Goal: Task Accomplishment & Management: Use online tool/utility

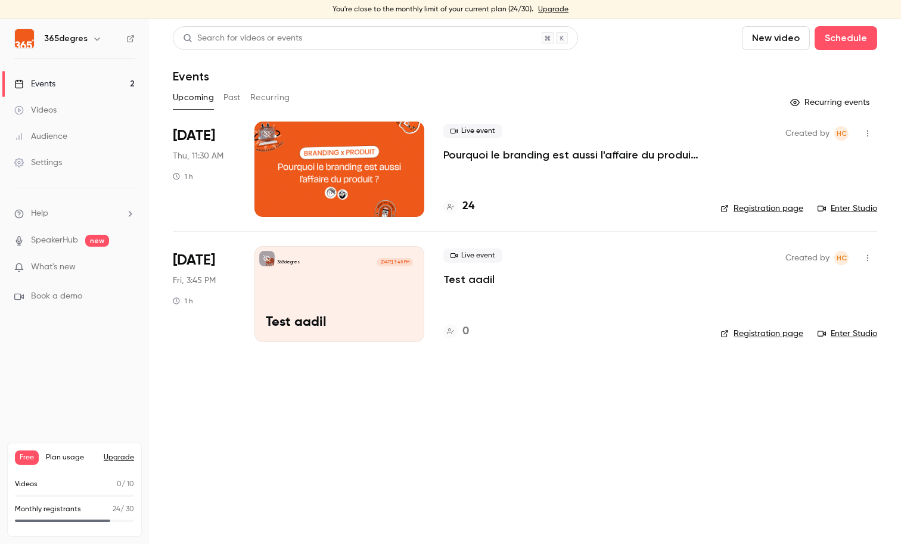
click at [467, 207] on h4 "24" at bounding box center [468, 206] width 12 height 16
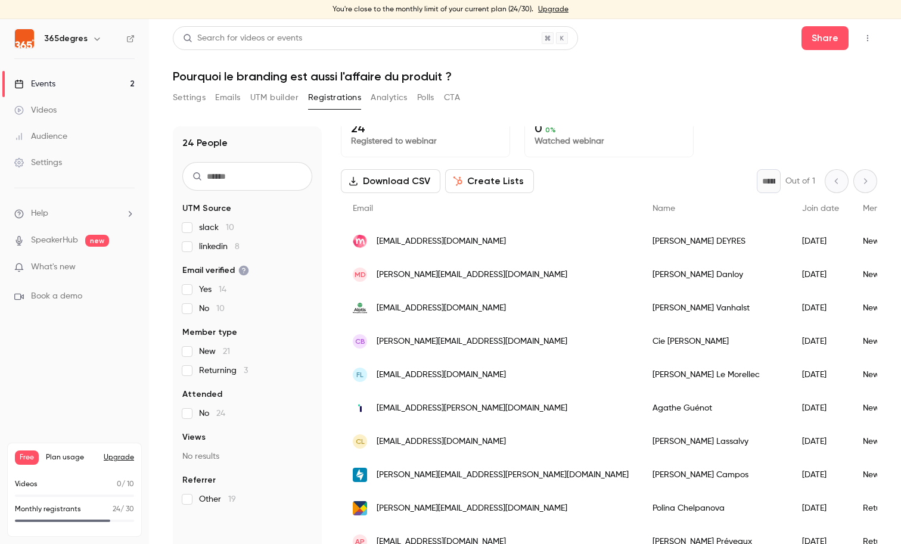
scroll to position [10, 0]
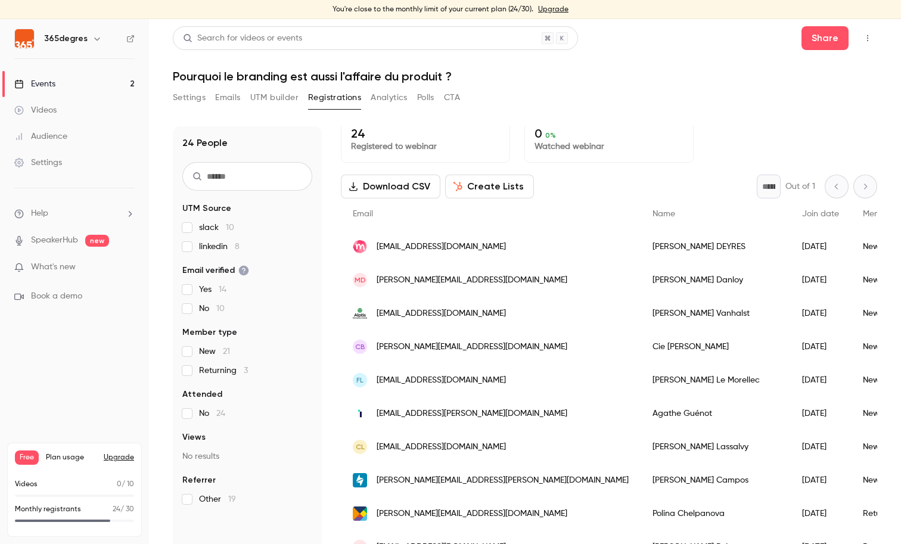
click at [270, 100] on button "UTM builder" at bounding box center [274, 97] width 48 height 19
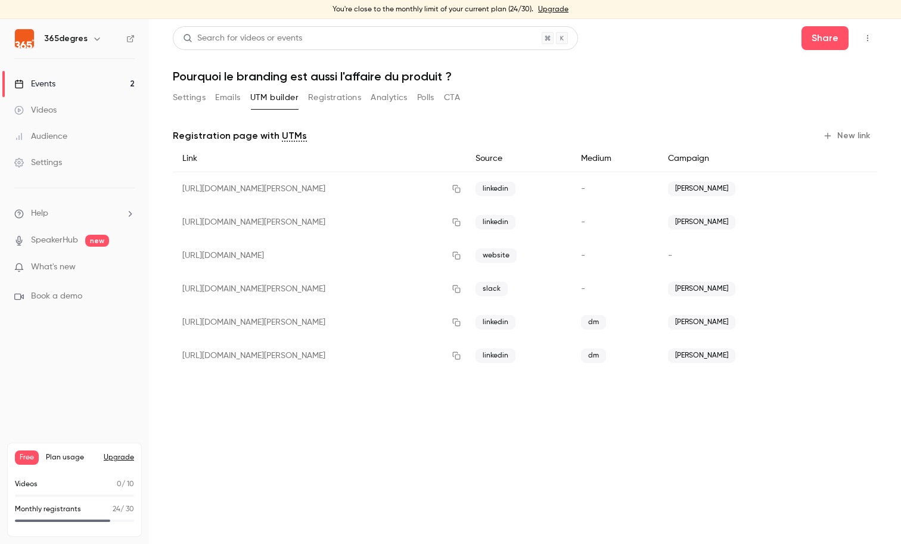
click at [846, 133] on button "New link" at bounding box center [847, 135] width 59 height 19
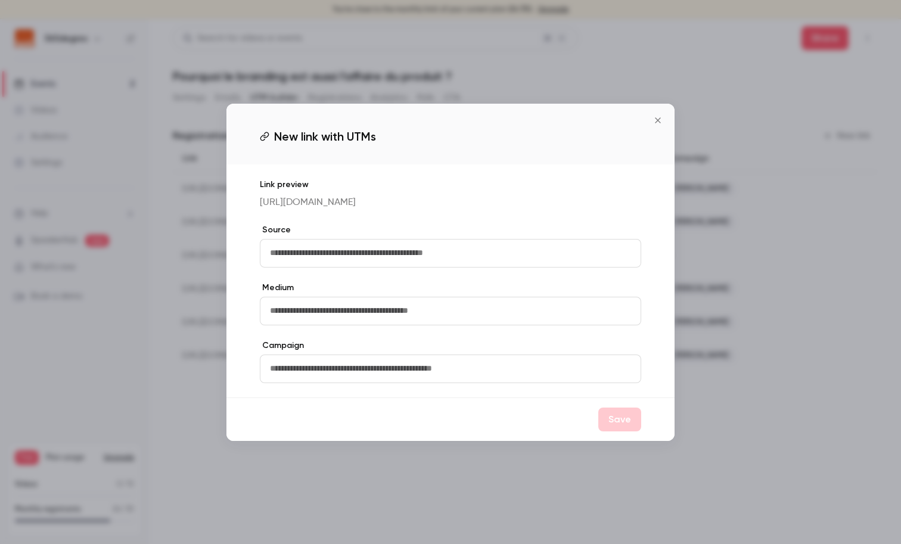
click at [388, 255] on input "text" at bounding box center [450, 253] width 381 height 29
type input "*****"
click at [311, 316] on input "text" at bounding box center [450, 311] width 381 height 29
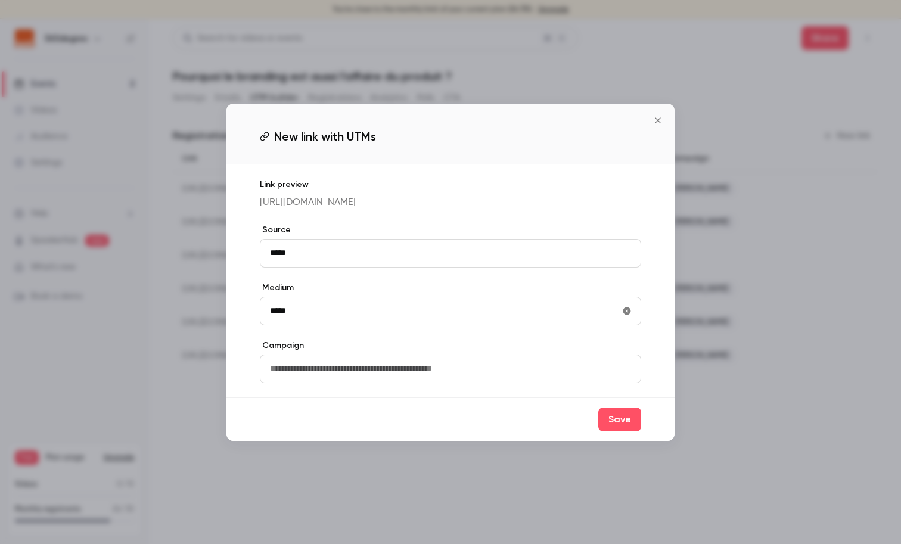
type input "*****"
click at [325, 380] on input "text" at bounding box center [450, 369] width 381 height 29
type input "*******"
click at [627, 426] on button "Save" at bounding box center [619, 420] width 43 height 24
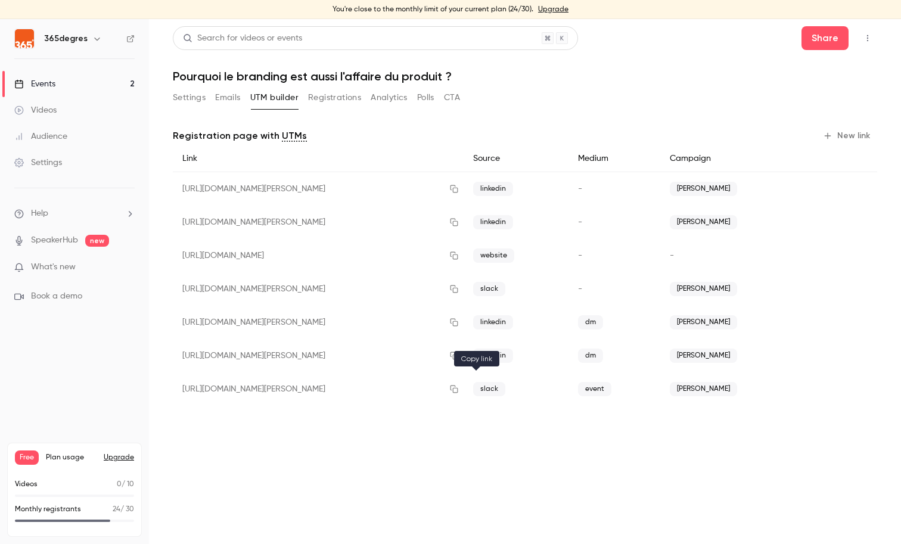
click at [459, 391] on icon "button" at bounding box center [454, 389] width 10 height 8
click at [337, 101] on button "Registrations" at bounding box center [334, 97] width 53 height 19
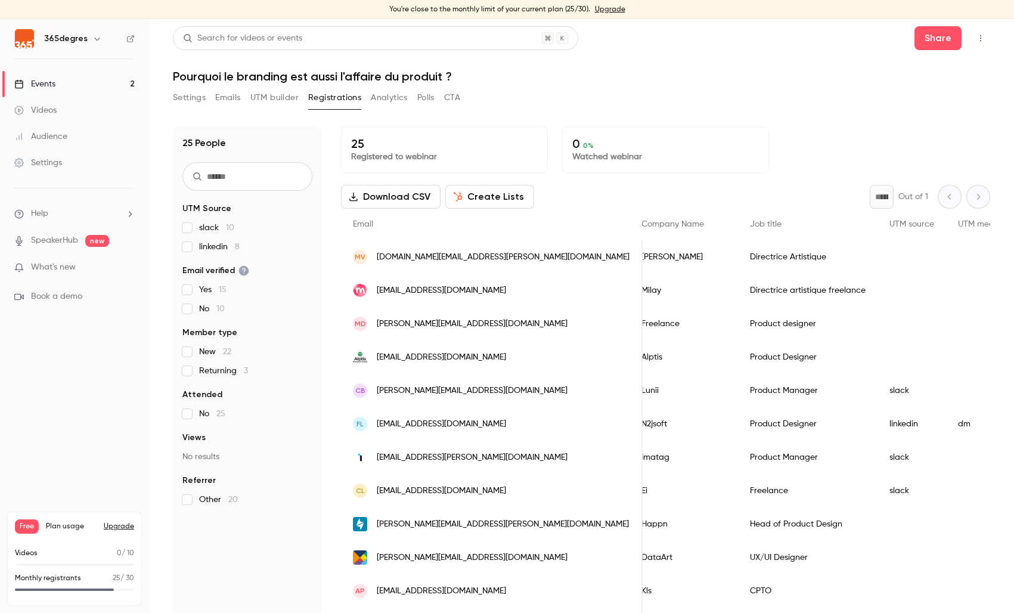
scroll to position [0, 405]
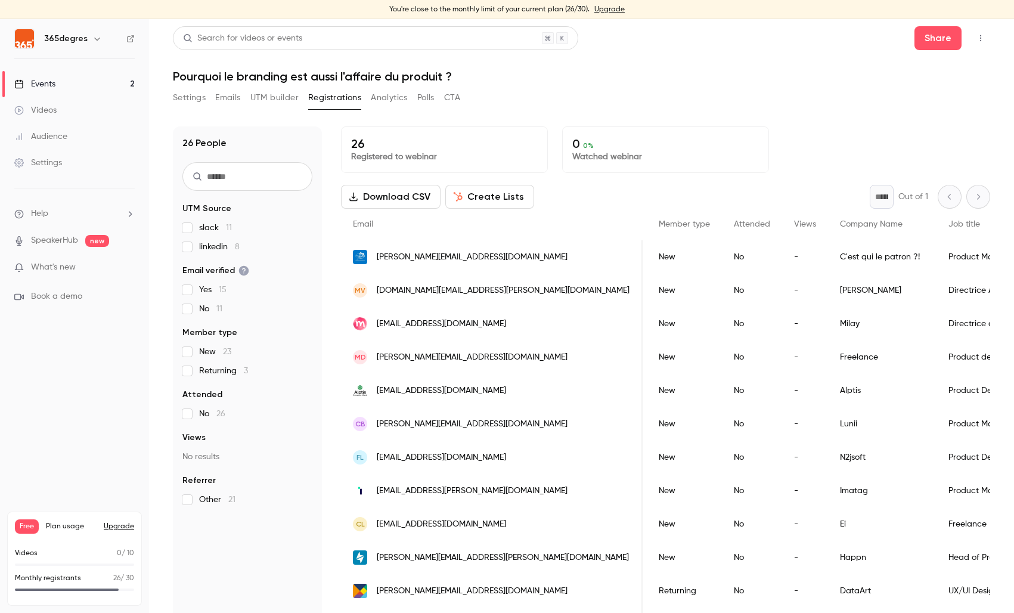
scroll to position [0, 203]
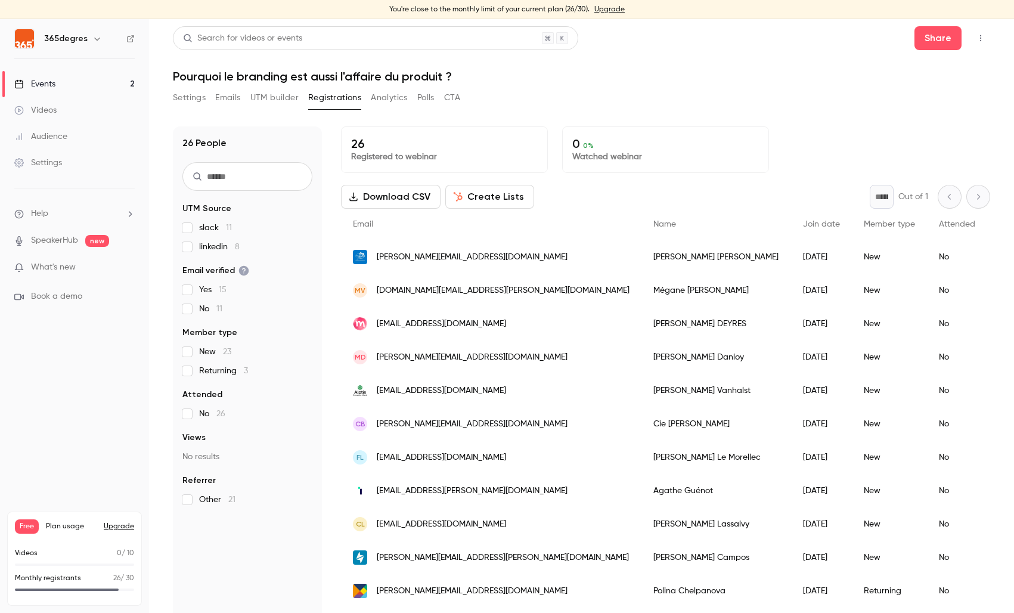
click at [533, 318] on div "[EMAIL_ADDRESS][DOMAIN_NAME]" at bounding box center [491, 323] width 300 height 33
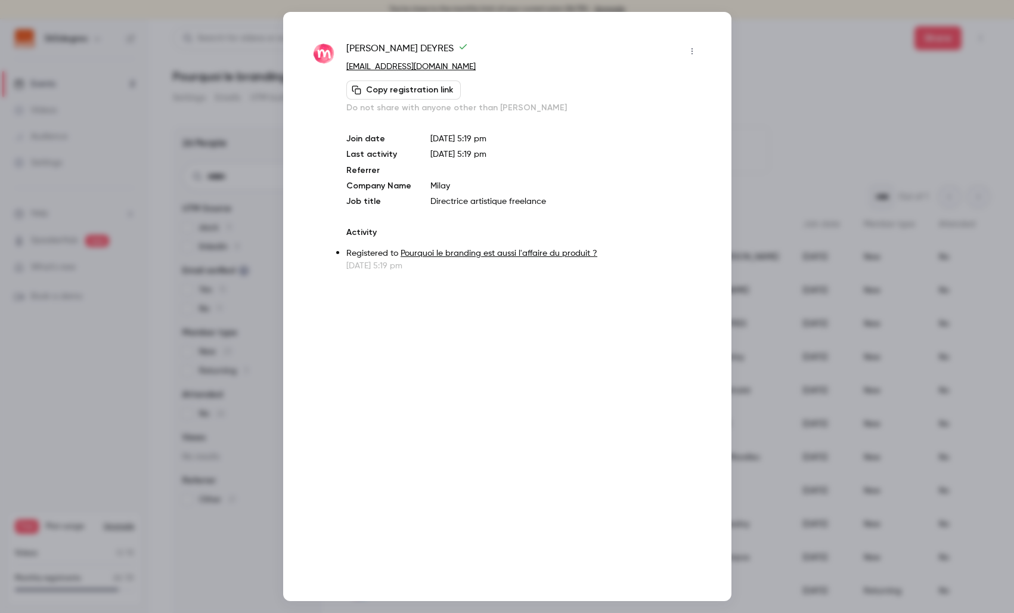
click at [25, 253] on div at bounding box center [507, 306] width 1014 height 613
